Goal: Task Accomplishment & Management: Complete application form

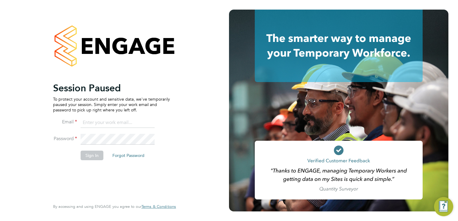
type input "[PERSON_NAME][EMAIL_ADDRESS][DOMAIN_NAME]"
click at [86, 155] on button "Sign In" at bounding box center [92, 156] width 23 height 10
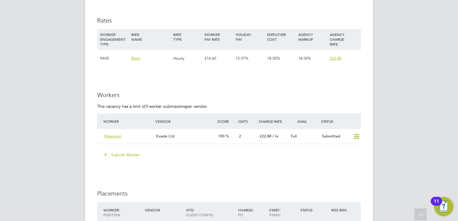
scroll to position [1108, 0]
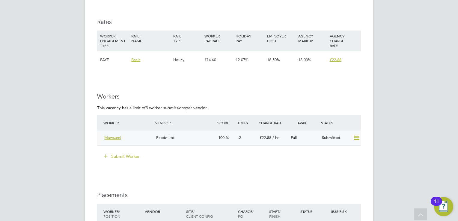
click at [185, 137] on div "Exede Ltd" at bounding box center [185, 138] width 62 height 10
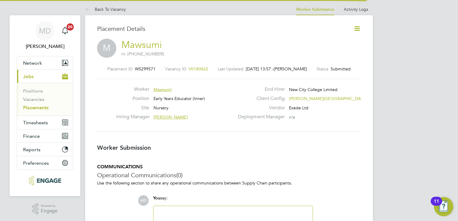
scroll to position [3, 3]
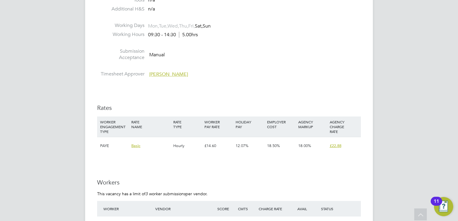
scroll to position [1168, 0]
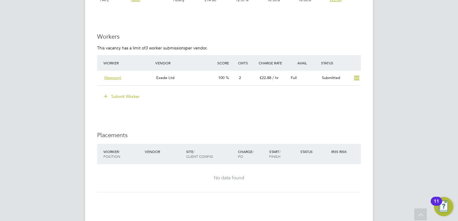
click at [133, 99] on button "Submit Worker" at bounding box center [121, 97] width 45 height 10
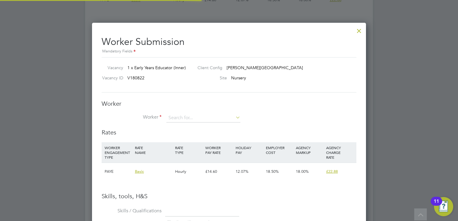
scroll to position [18, 41]
click at [208, 121] on input at bounding box center [203, 118] width 74 height 9
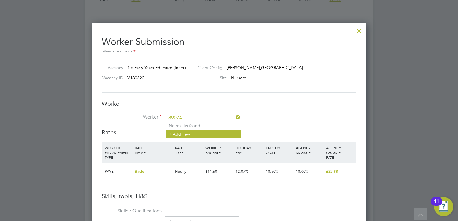
type input "89074"
click at [210, 135] on li "+ Add new" at bounding box center [203, 134] width 74 height 8
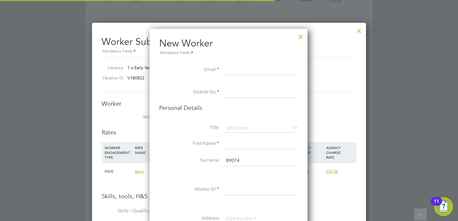
scroll to position [504, 158]
click at [236, 67] on input at bounding box center [261, 70] width 74 height 11
paste input "[EMAIL_ADDRESS][DOMAIN_NAME]"
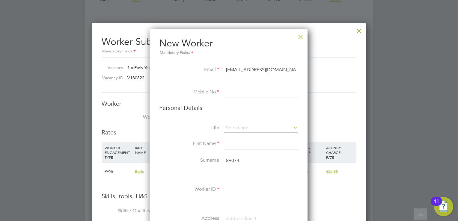
type input "[EMAIL_ADDRESS][DOMAIN_NAME]"
click at [248, 94] on input at bounding box center [261, 92] width 74 height 11
click at [264, 94] on input at bounding box center [261, 92] width 74 height 11
paste input "[PHONE_NUMBER]"
type input "[PHONE_NUMBER]"
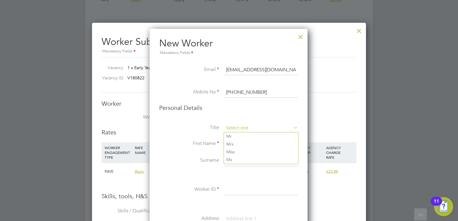
click at [234, 128] on input at bounding box center [261, 128] width 74 height 9
click at [235, 152] on li "Miss" at bounding box center [261, 152] width 74 height 8
type input "Miss"
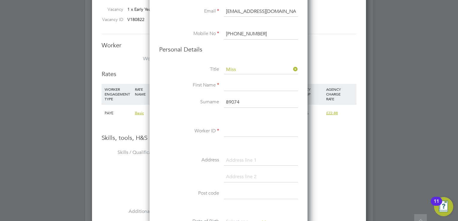
scroll to position [1228, 0]
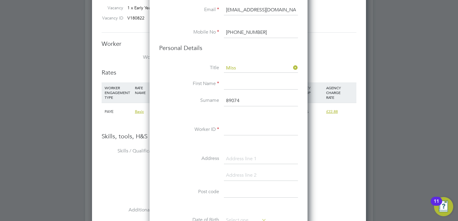
click at [242, 89] on input at bounding box center [261, 84] width 74 height 11
type input "[PERSON_NAME]"
drag, startPoint x: 244, startPoint y: 99, endPoint x: 215, endPoint y: 99, distance: 29.1
click at [215, 99] on li "Surname 89074" at bounding box center [228, 104] width 139 height 17
click at [247, 128] on input at bounding box center [261, 130] width 74 height 11
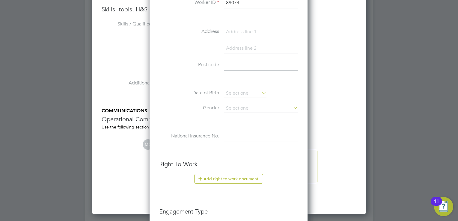
scroll to position [1408, 0]
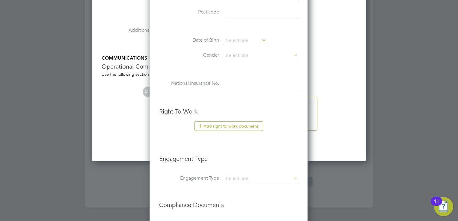
type input "89074"
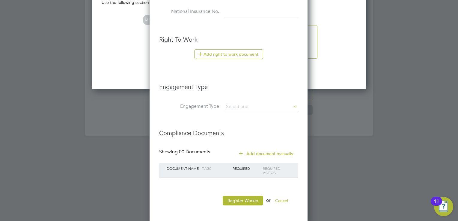
scroll to position [1480, 0]
click at [247, 199] on button "Register Worker" at bounding box center [243, 201] width 40 height 10
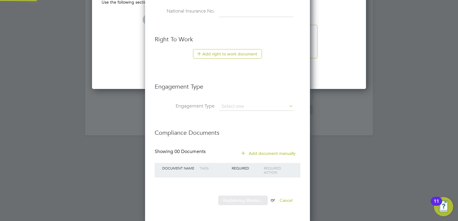
scroll to position [0, 0]
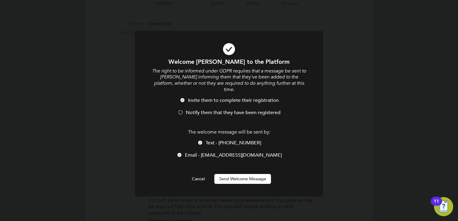
click at [241, 110] on span "Notify them that they have been registered" at bounding box center [233, 113] width 95 height 6
click at [252, 174] on button "Send Welcome Message" at bounding box center [242, 179] width 57 height 10
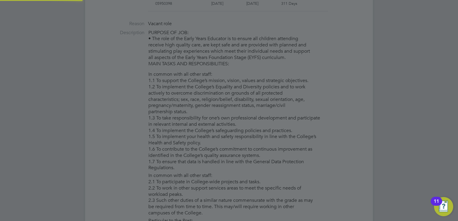
type input "[PERSON_NAME] (89074)"
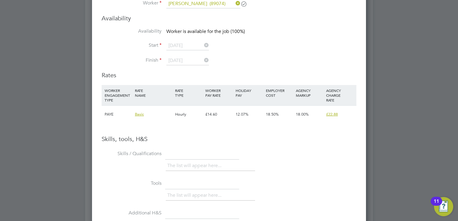
scroll to position [1164, 0]
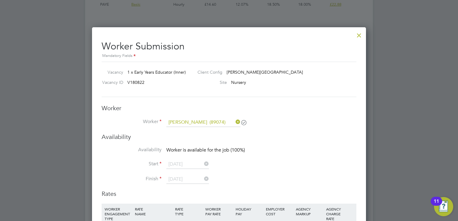
click at [359, 35] on div at bounding box center [358, 33] width 11 height 11
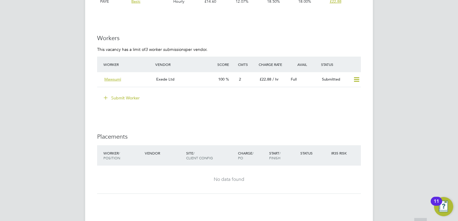
scroll to position [1168, 0]
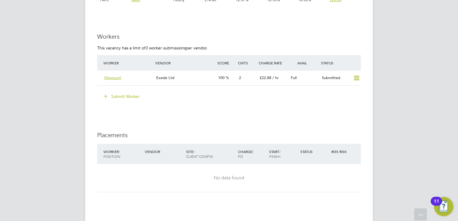
click at [132, 95] on button "Submit Worker" at bounding box center [121, 97] width 45 height 10
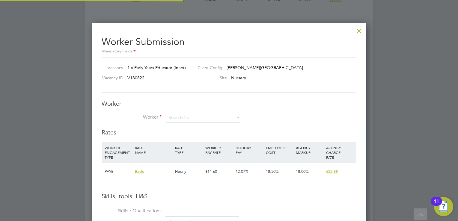
scroll to position [377, 274]
click at [197, 115] on input at bounding box center [203, 118] width 74 height 9
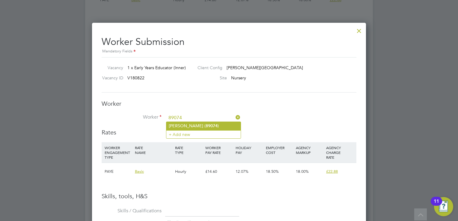
click at [199, 123] on li "[PERSON_NAME] ( 89074 )" at bounding box center [203, 126] width 74 height 8
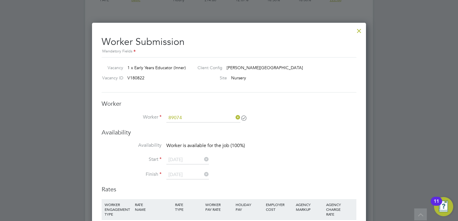
type input "[PERSON_NAME] (89074)"
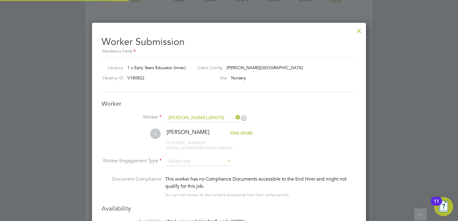
scroll to position [3, 3]
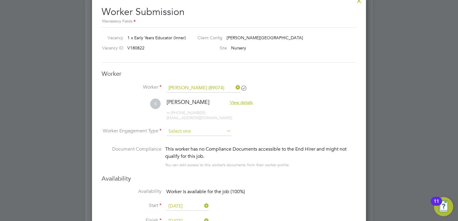
click at [218, 131] on input at bounding box center [198, 131] width 65 height 9
click at [193, 147] on li "PAYE" at bounding box center [198, 147] width 65 height 8
type input "PAYE"
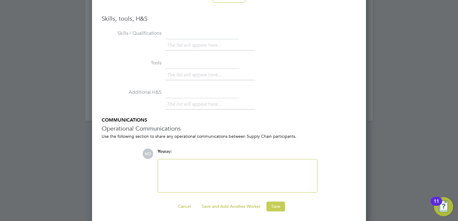
click at [277, 204] on button "Save" at bounding box center [275, 207] width 19 height 10
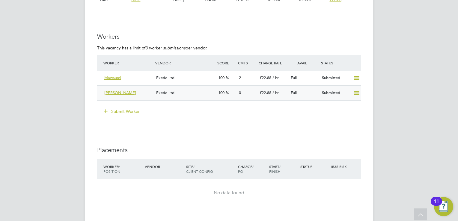
click at [136, 90] on div "[PERSON_NAME]" at bounding box center [128, 93] width 52 height 10
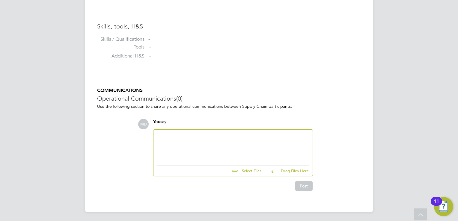
click at [204, 138] on div at bounding box center [233, 146] width 152 height 26
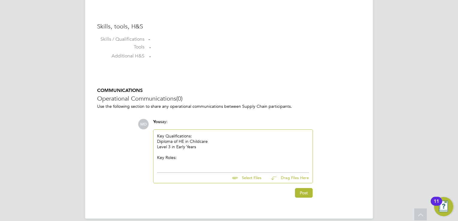
click at [167, 162] on div at bounding box center [233, 162] width 152 height 5
click at [190, 156] on div "Key Roles:" at bounding box center [233, 157] width 152 height 5
click at [171, 165] on div at bounding box center [233, 162] width 152 height 5
click at [216, 161] on div "Nursery Practitioner" at bounding box center [233, 162] width 152 height 5
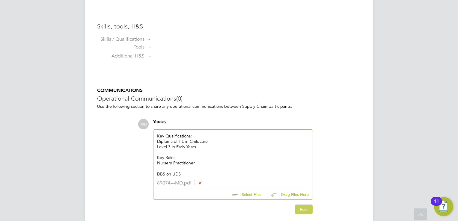
click at [304, 210] on button "Post" at bounding box center [304, 210] width 18 height 10
